Goal: Transaction & Acquisition: Purchase product/service

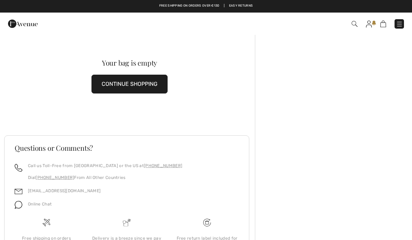
click at [400, 23] on img at bounding box center [399, 24] width 7 height 7
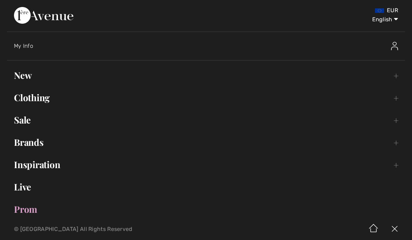
click at [27, 79] on link "New Toggle submenu" at bounding box center [206, 75] width 398 height 15
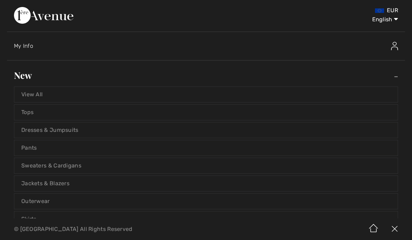
click at [88, 161] on link "Sweaters & Cardigans" at bounding box center [206, 165] width 384 height 15
click at [57, 169] on link "Sweaters & Cardigans" at bounding box center [206, 165] width 384 height 15
click at [77, 165] on link "Sweaters & Cardigans" at bounding box center [206, 165] width 384 height 15
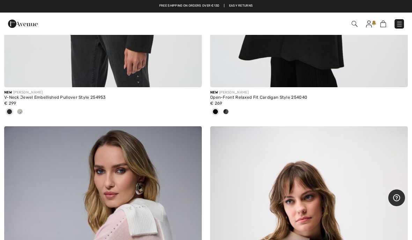
scroll to position [3084, 0]
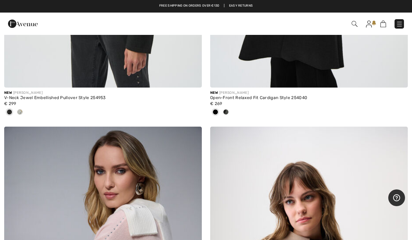
click at [402, 22] on img at bounding box center [399, 24] width 7 height 7
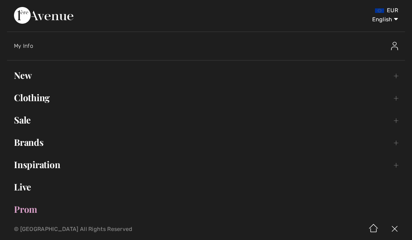
click at [26, 75] on link "New Toggle submenu" at bounding box center [206, 75] width 398 height 15
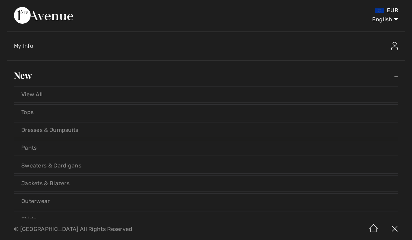
click at [71, 185] on link "Jackets & Blazers" at bounding box center [206, 183] width 384 height 15
click at [40, 185] on link "Jackets & Blazers" at bounding box center [206, 183] width 384 height 15
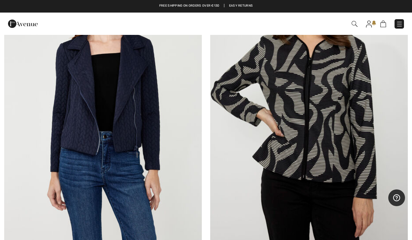
scroll to position [834, 0]
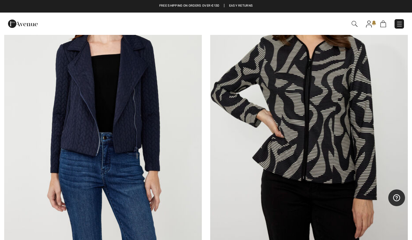
click at [131, 157] on img at bounding box center [103, 96] width 198 height 297
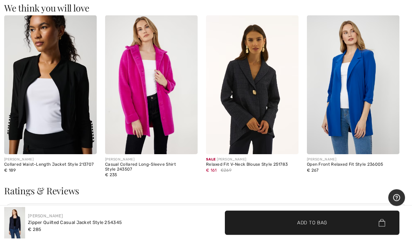
scroll to position [598, 0]
